Goal: Task Accomplishment & Management: Manage account settings

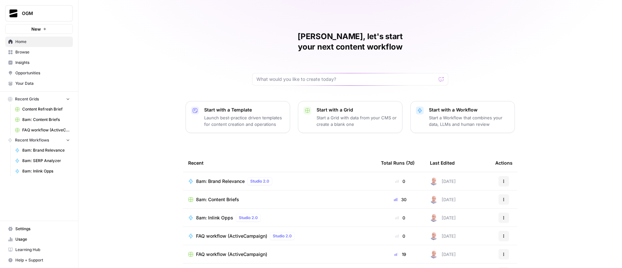
click at [42, 227] on span "Settings" at bounding box center [42, 229] width 55 height 6
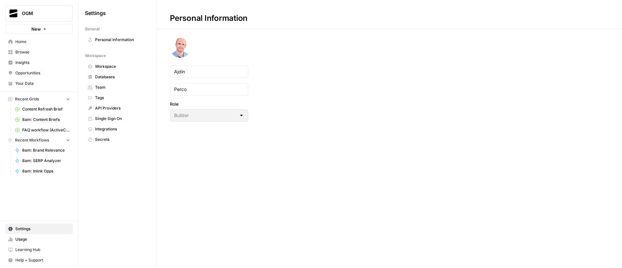
click at [119, 69] on span "Workspace" at bounding box center [121, 67] width 52 height 6
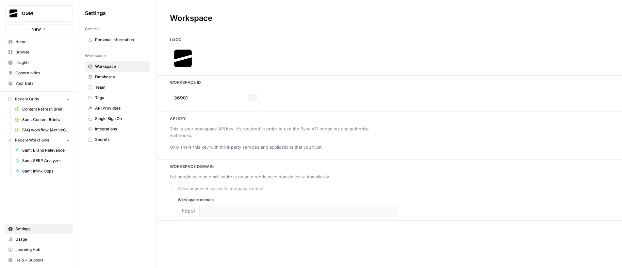
type input "[URL][DOMAIN_NAME]"
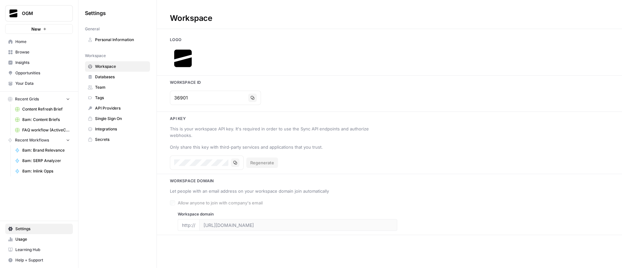
click at [113, 90] on link "Team" at bounding box center [117, 87] width 65 height 10
